Goal: Transaction & Acquisition: Purchase product/service

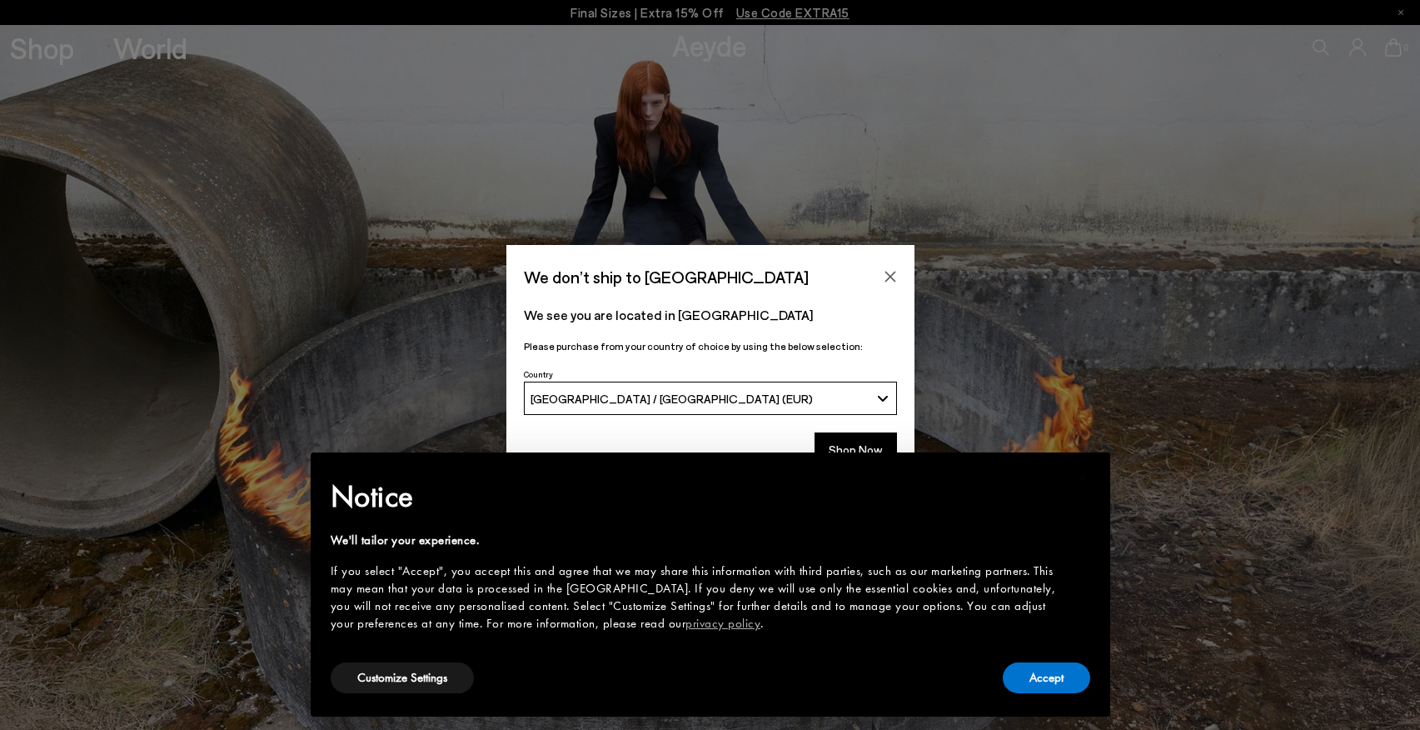
click at [869, 446] on div "× Notice We'll tailor your experience. If you select "Accept", you accept this …" at bounding box center [710, 584] width 826 height 291
click at [865, 443] on div "× Notice We'll tailor your experience. If you select "Accept", you accept this …" at bounding box center [710, 584] width 826 height 291
click at [1058, 673] on button "Accept" at bounding box center [1046, 677] width 87 height 31
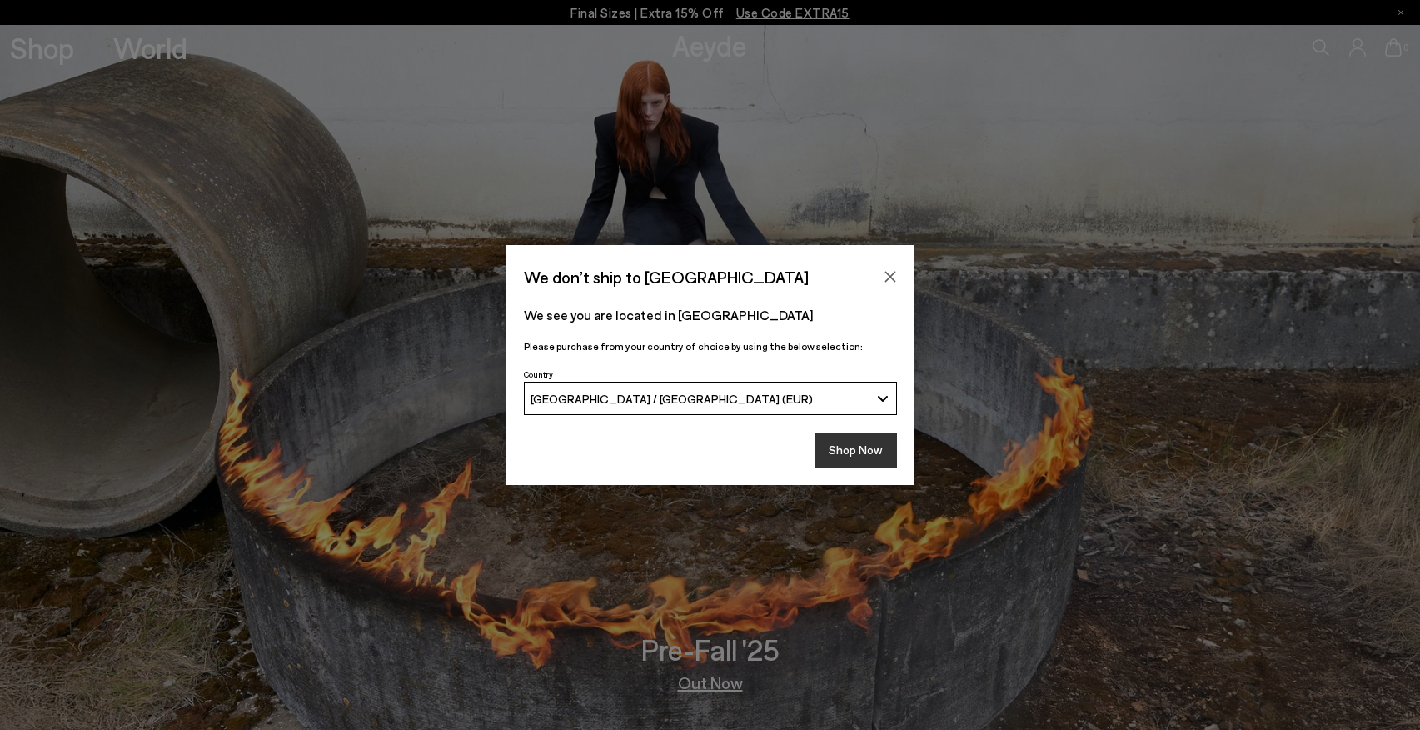
click at [868, 452] on button "Shop Now" at bounding box center [856, 449] width 82 height 35
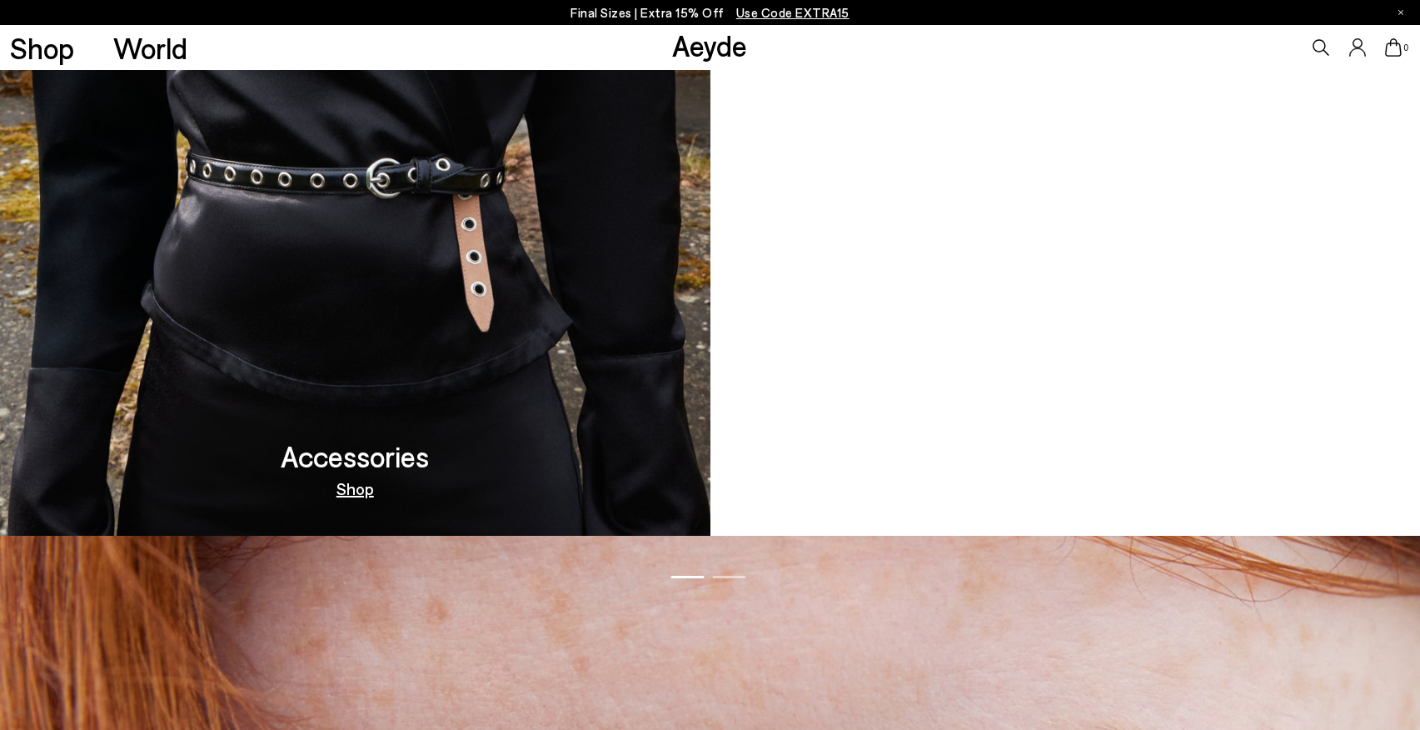
scroll to position [2134, 0]
